Goal: Check status: Check status

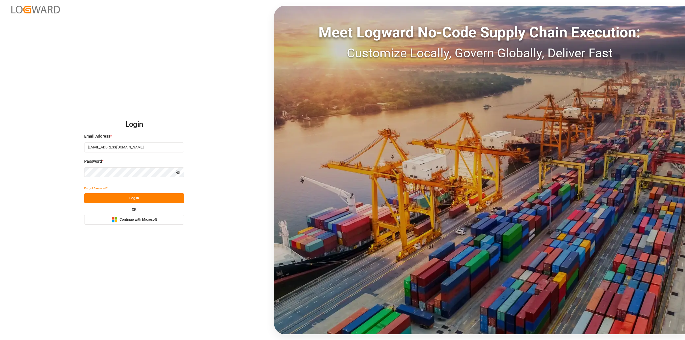
click at [226, 262] on div "Login Email Address * [EMAIL_ADDRESS][DOMAIN_NAME] Password * Show password For…" at bounding box center [342, 170] width 685 height 340
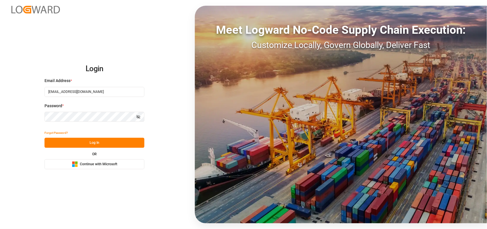
click at [107, 143] on button "Log In" at bounding box center [95, 143] width 100 height 10
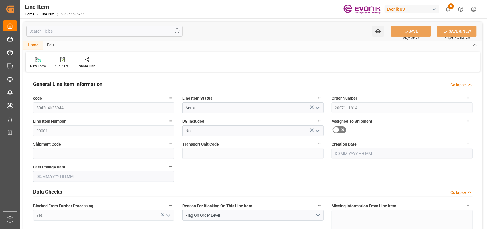
type input "[DATE] 12:24"
type input "[DATE] 08:00"
type input "[DATE]"
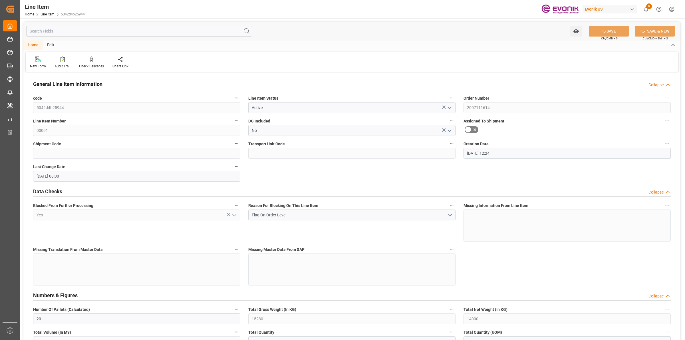
click at [356, 29] on div "Watch Option SAVE Ctrl/CMD + S SAVE & NEW Ctrl/CMD + Shift + S" at bounding box center [351, 31] width 657 height 19
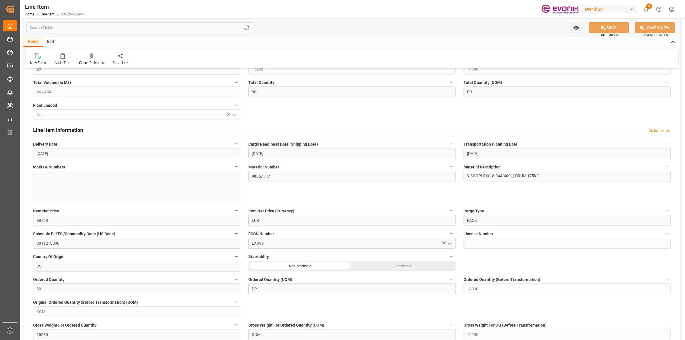
click at [55, 27] on input "text" at bounding box center [139, 27] width 226 height 11
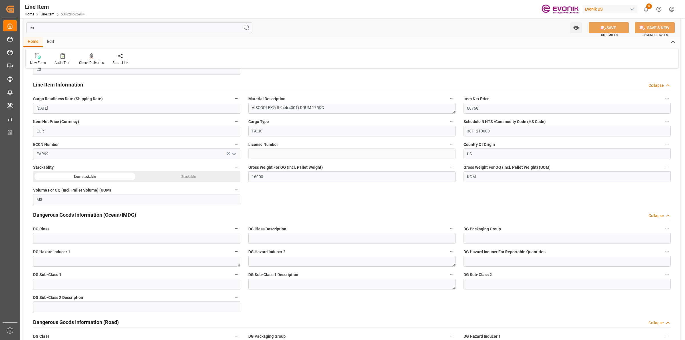
type input "coi"
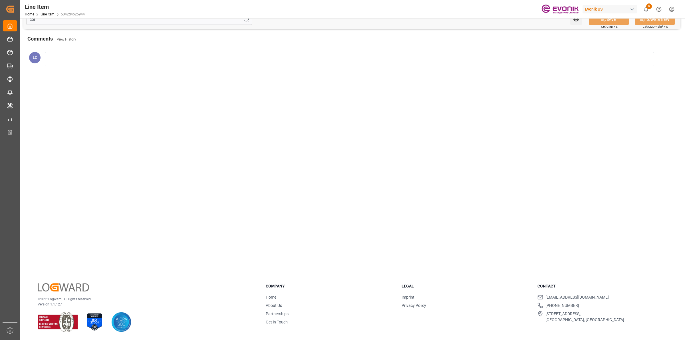
scroll to position [39, 0]
